Goal: Task Accomplishment & Management: Use online tool/utility

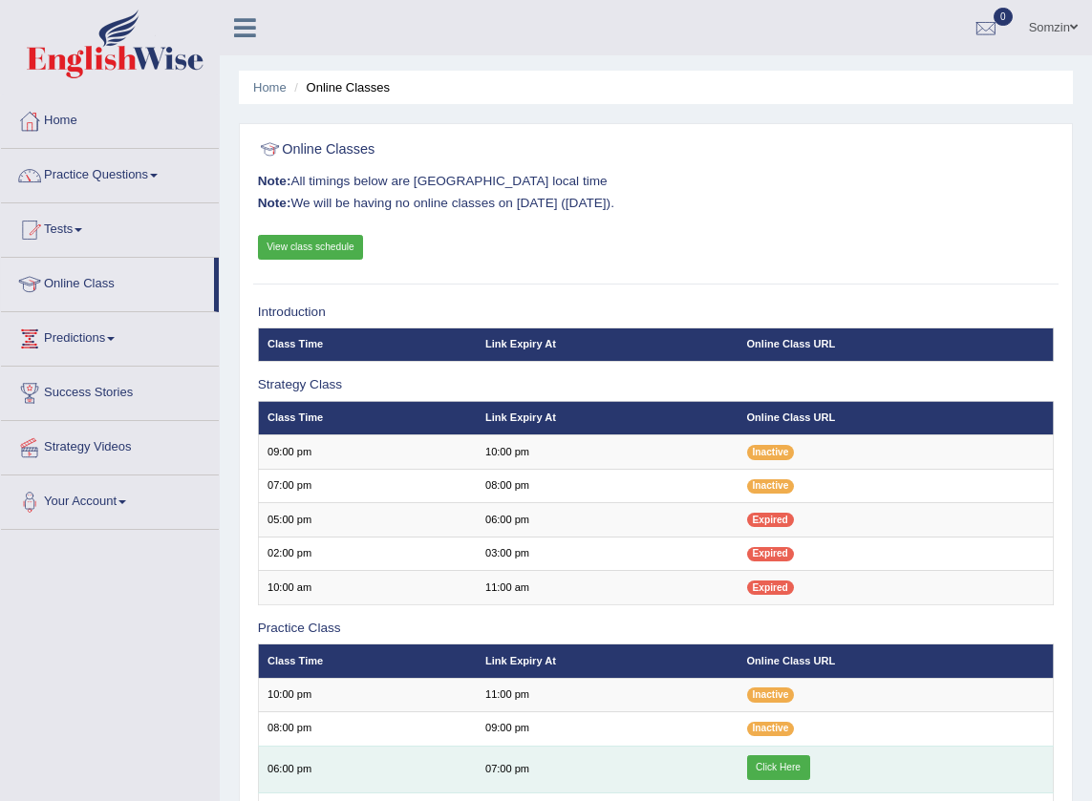
click at [773, 763] on link "Click Here" at bounding box center [778, 768] width 63 height 25
